Goal: Information Seeking & Learning: Learn about a topic

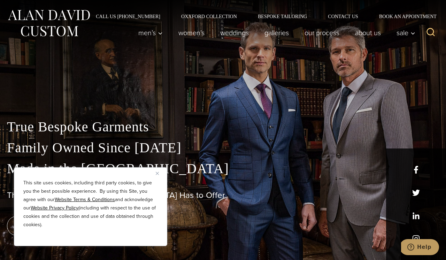
click at [157, 173] on img "Close" at bounding box center [157, 173] width 3 height 3
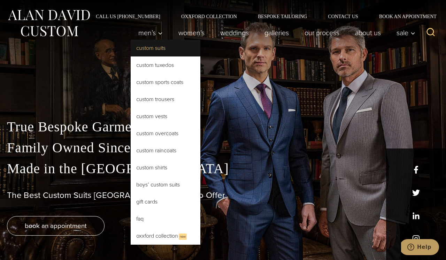
click at [152, 49] on link "Custom Suits" at bounding box center [166, 48] width 70 height 17
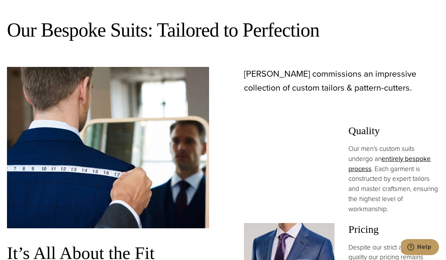
scroll to position [374, 0]
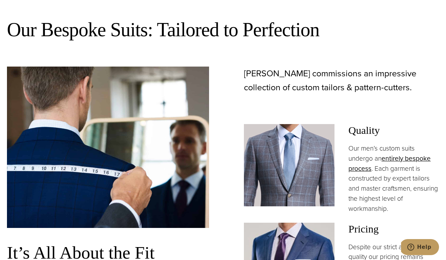
click at [264, 143] on img at bounding box center [289, 165] width 91 height 82
click at [153, 133] on img at bounding box center [108, 147] width 202 height 161
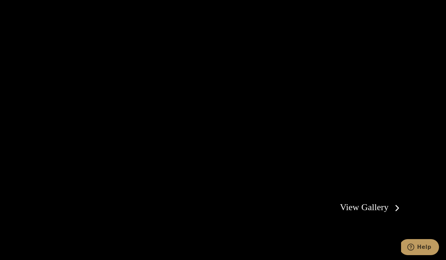
scroll to position [1182, 0]
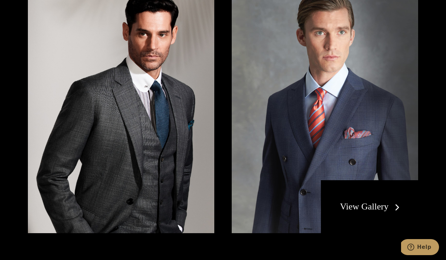
click at [372, 201] on link "View Gallery" at bounding box center [371, 206] width 62 height 10
click at [396, 201] on link "View Gallery" at bounding box center [371, 206] width 62 height 10
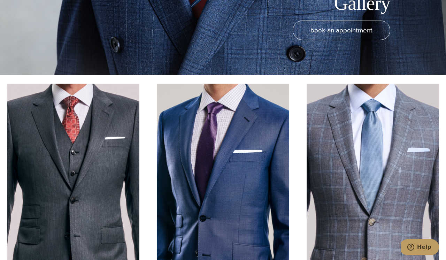
scroll to position [188, 0]
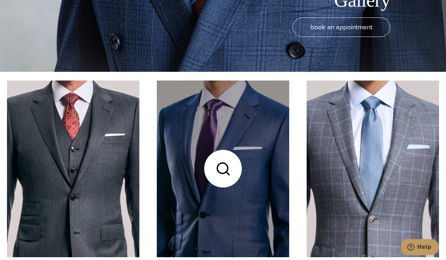
click at [253, 122] on link at bounding box center [223, 168] width 132 height 177
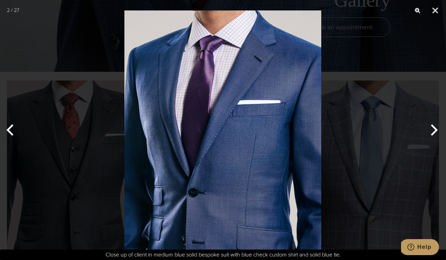
click at [77, 109] on div at bounding box center [223, 130] width 446 height 260
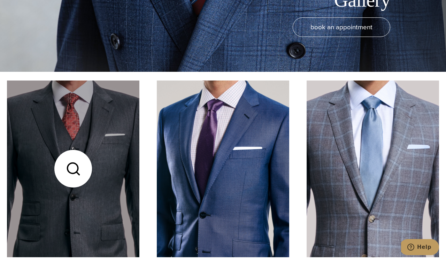
click at [97, 130] on link at bounding box center [73, 168] width 132 height 177
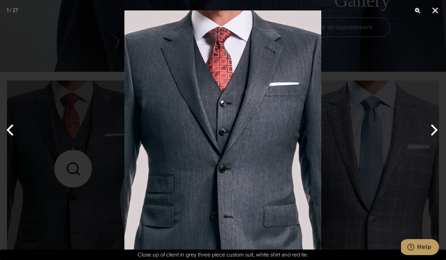
click at [97, 130] on div at bounding box center [223, 130] width 446 height 260
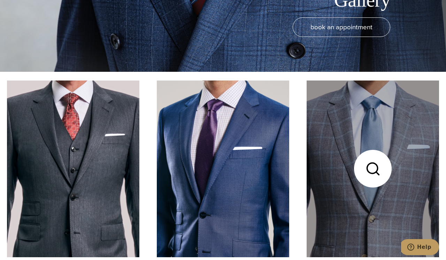
scroll to position [188, 0]
click at [331, 144] on link at bounding box center [373, 168] width 132 height 177
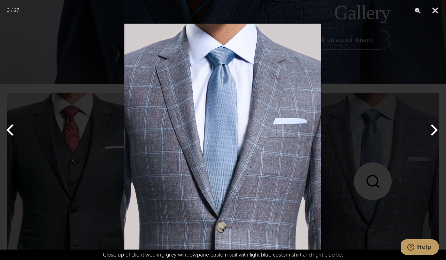
scroll to position [175, 0]
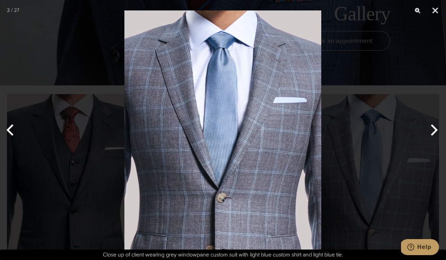
click at [268, 142] on img at bounding box center [222, 130] width 197 height 260
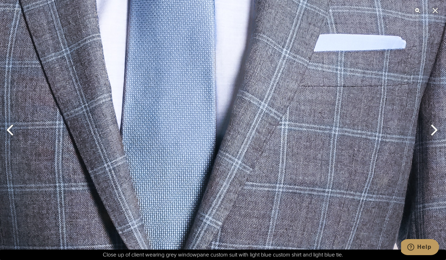
click at [8, 129] on button "Previous" at bounding box center [13, 130] width 26 height 35
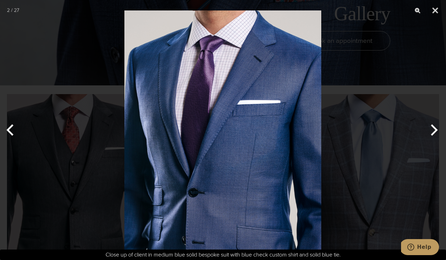
click at [56, 122] on div at bounding box center [223, 130] width 446 height 260
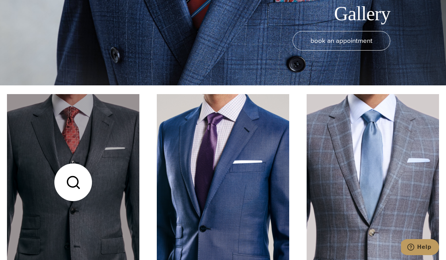
click at [97, 165] on link at bounding box center [73, 182] width 132 height 177
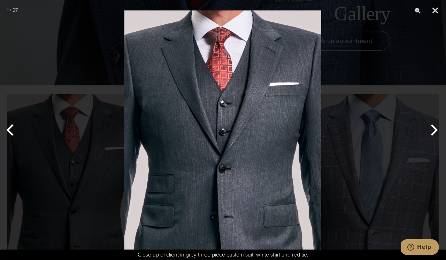
click at [434, 129] on button "Next" at bounding box center [433, 130] width 26 height 35
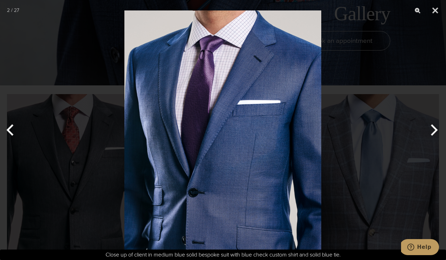
click at [8, 130] on button "Previous" at bounding box center [13, 130] width 26 height 35
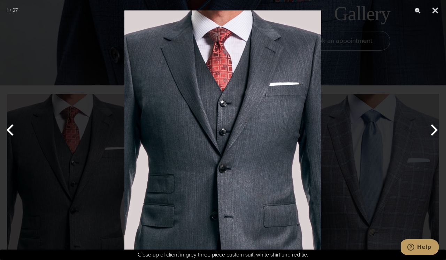
click at [224, 150] on img at bounding box center [222, 130] width 197 height 260
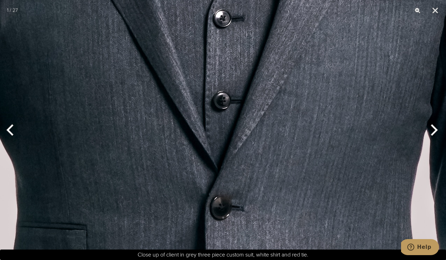
click at [437, 128] on button "Next" at bounding box center [433, 130] width 26 height 35
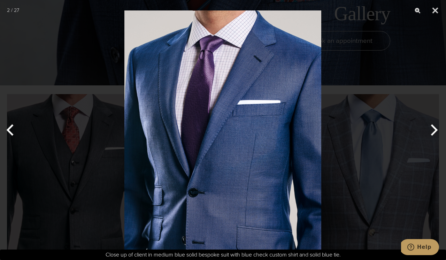
click at [436, 127] on button "Next" at bounding box center [433, 130] width 26 height 35
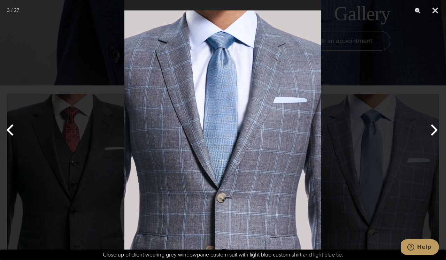
click at [435, 127] on button "Next" at bounding box center [433, 130] width 26 height 35
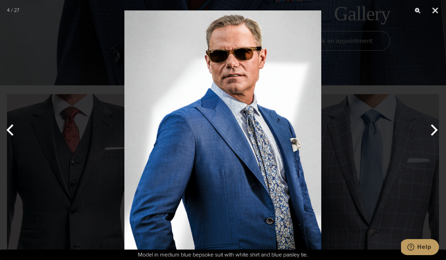
click at [435, 127] on button "Next" at bounding box center [433, 130] width 26 height 35
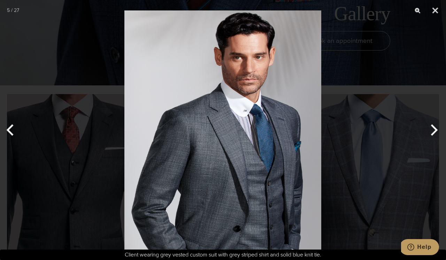
click at [433, 127] on button "Next" at bounding box center [433, 130] width 26 height 35
